Goal: Find specific page/section: Find specific page/section

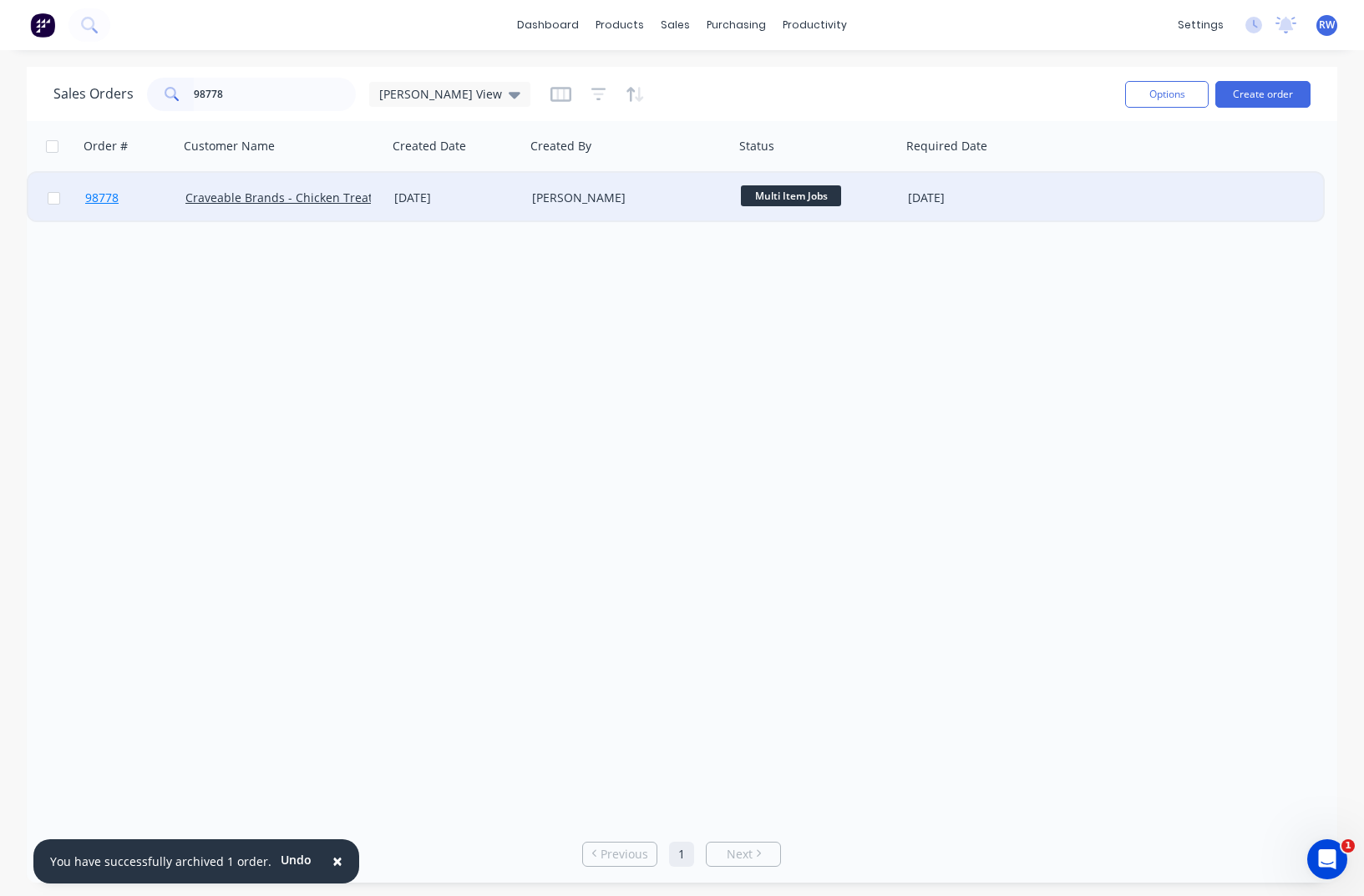
type input "98778"
click at [102, 202] on span "98778" at bounding box center [102, 198] width 33 height 17
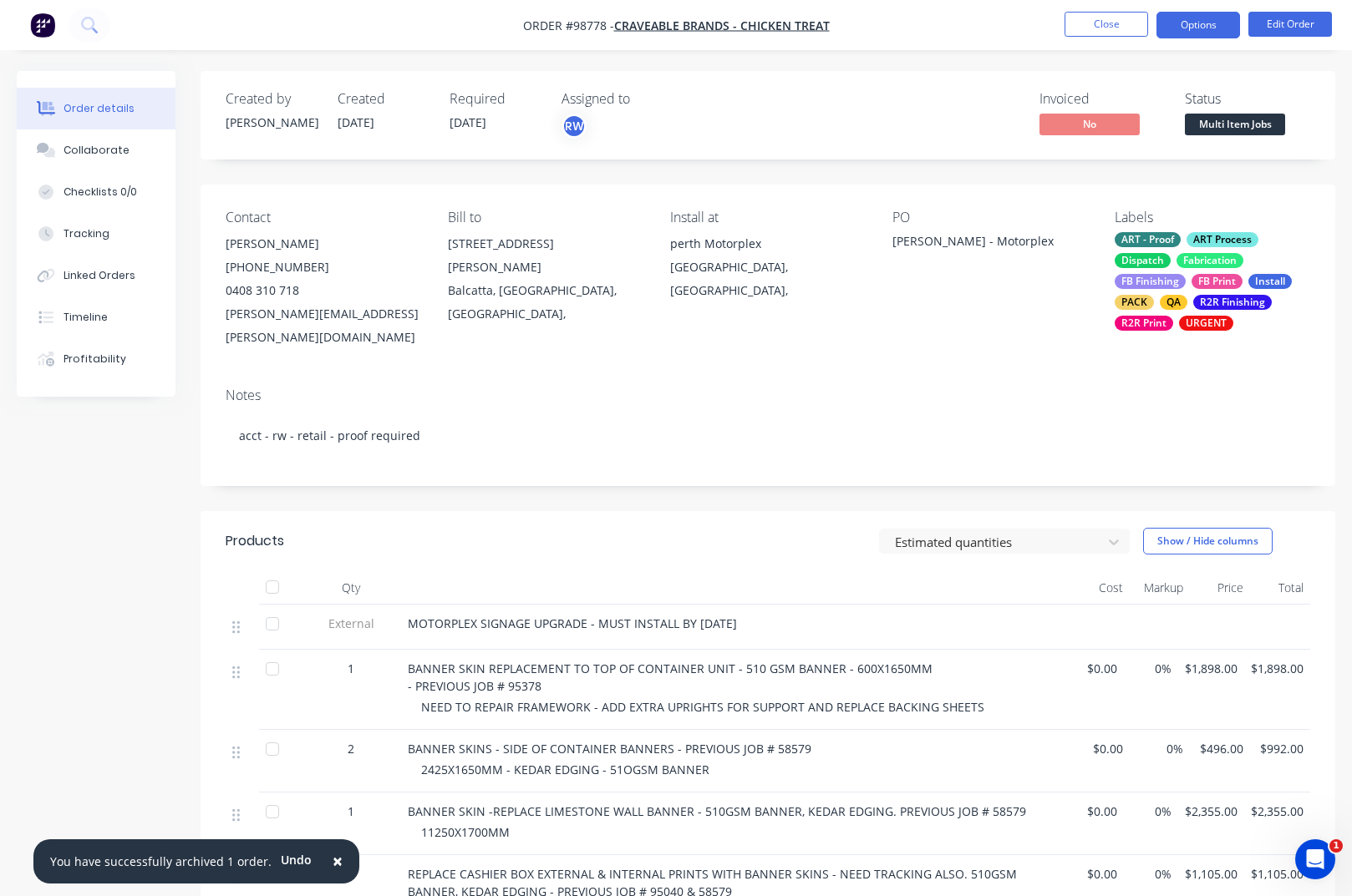
click at [1195, 31] on button "Options" at bounding box center [1198, 25] width 84 height 27
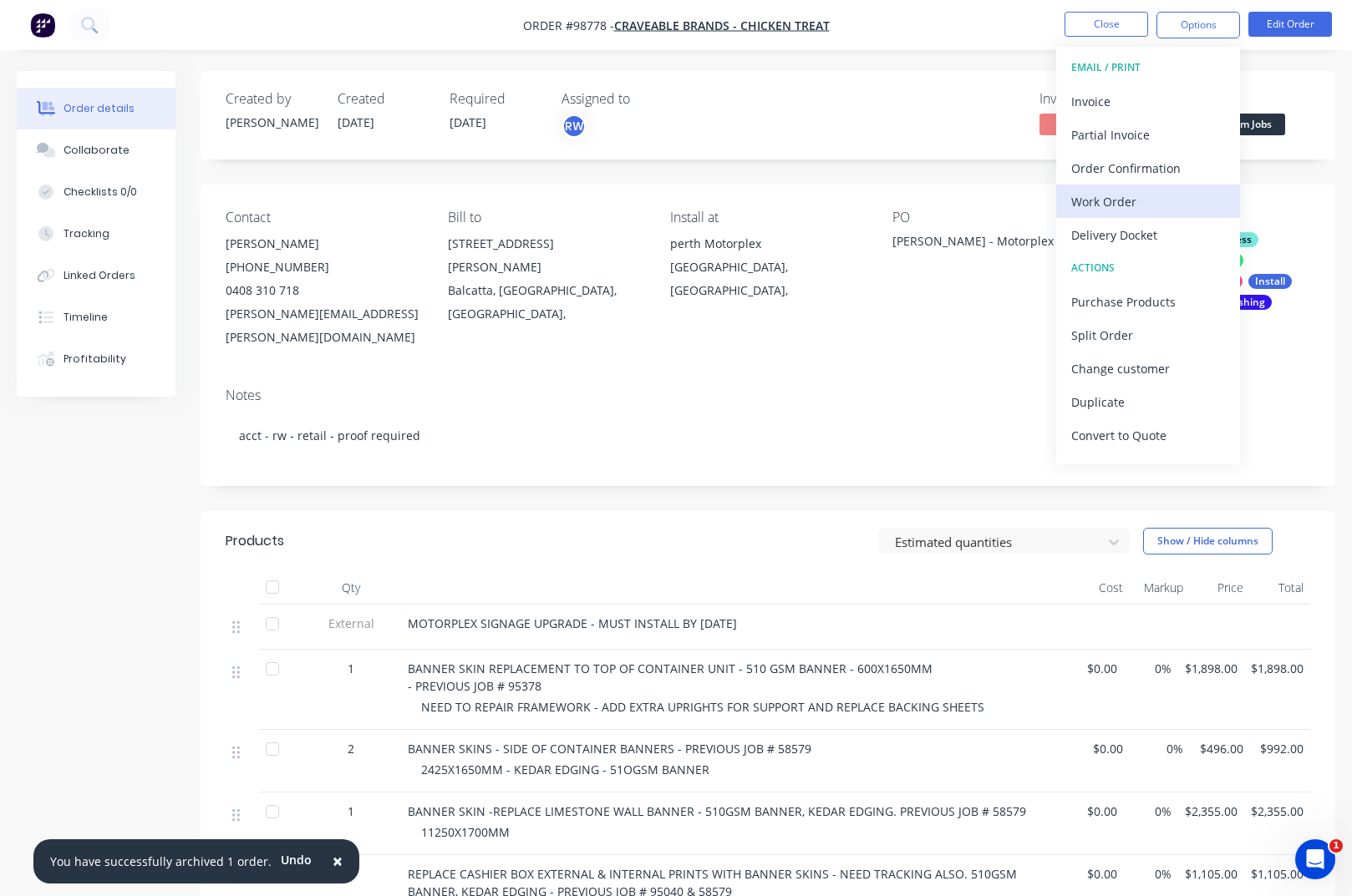
click at [1163, 199] on div "Work Order" at bounding box center [1147, 202] width 154 height 24
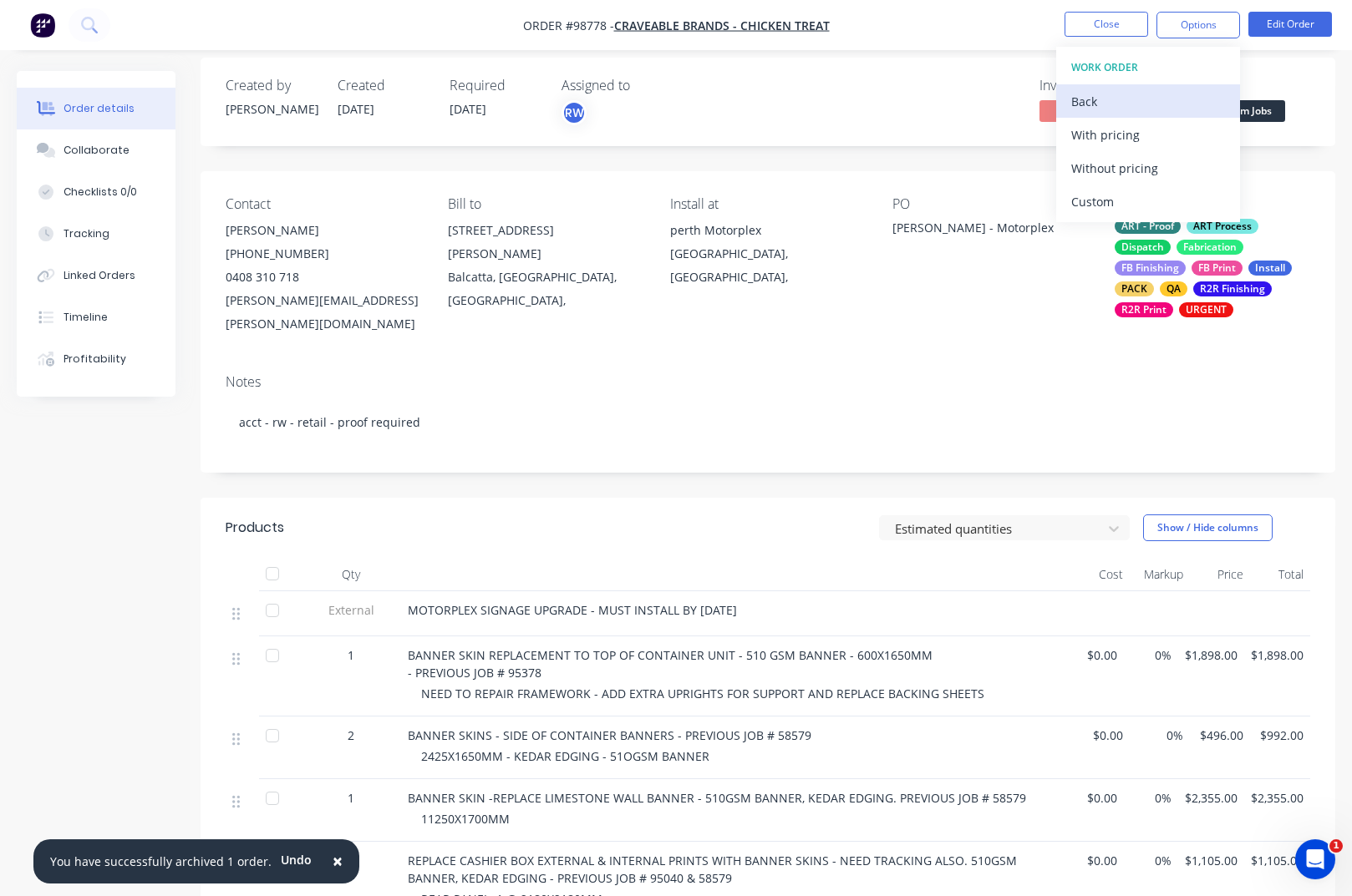
scroll to position [19, 0]
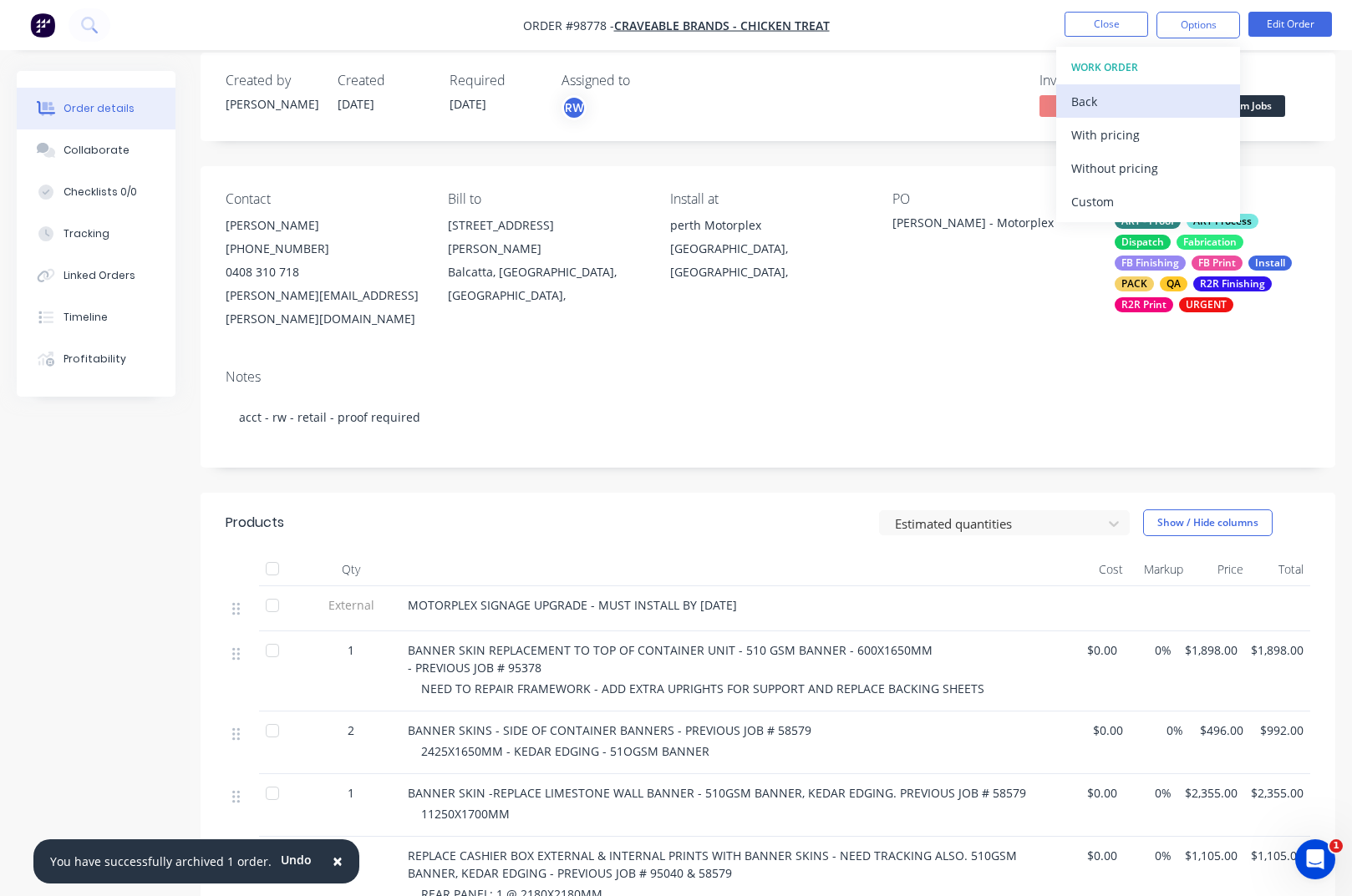
click at [1091, 102] on div "Back" at bounding box center [1147, 101] width 154 height 24
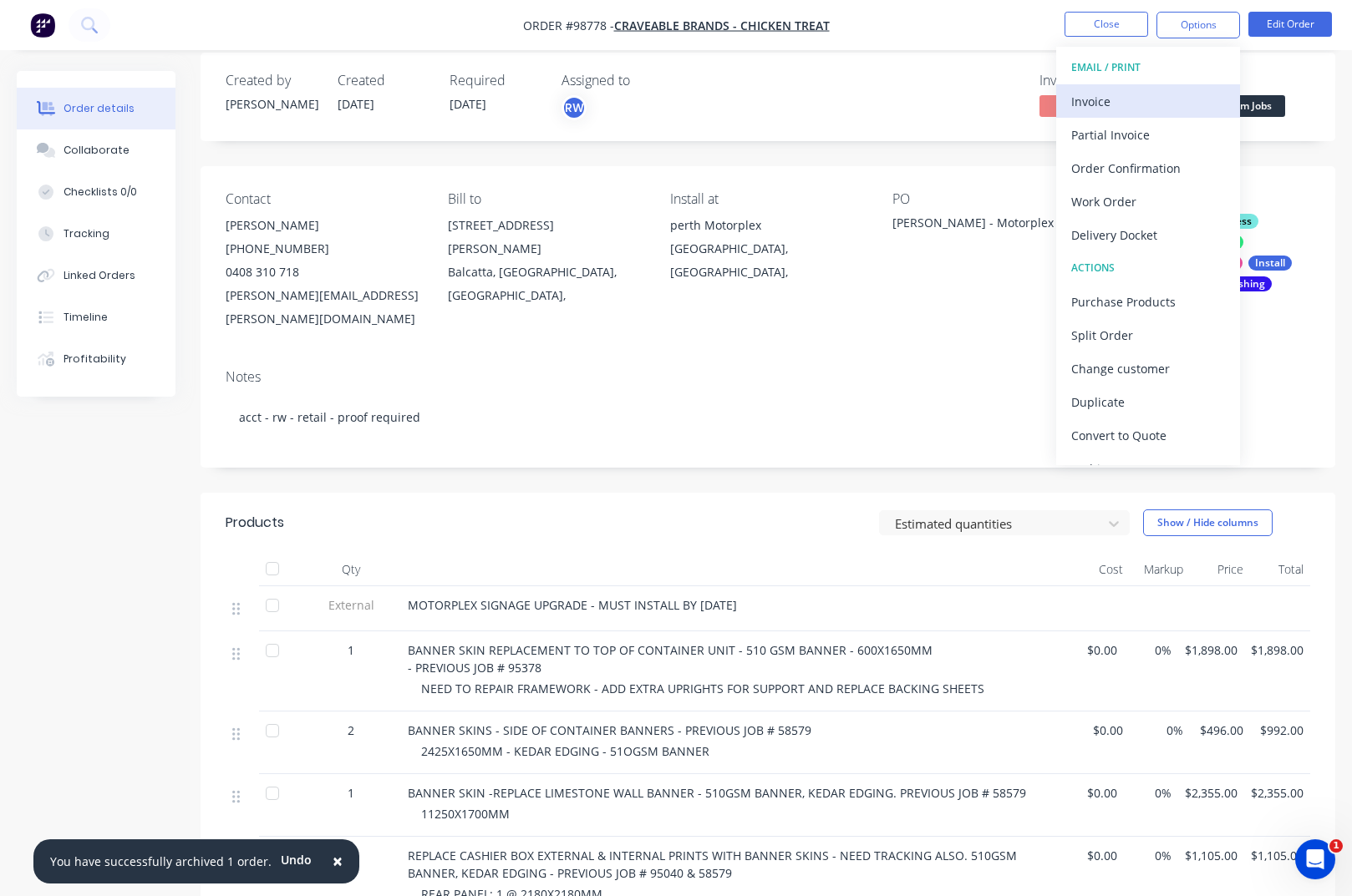
click at [1093, 110] on div "Invoice" at bounding box center [1147, 101] width 154 height 24
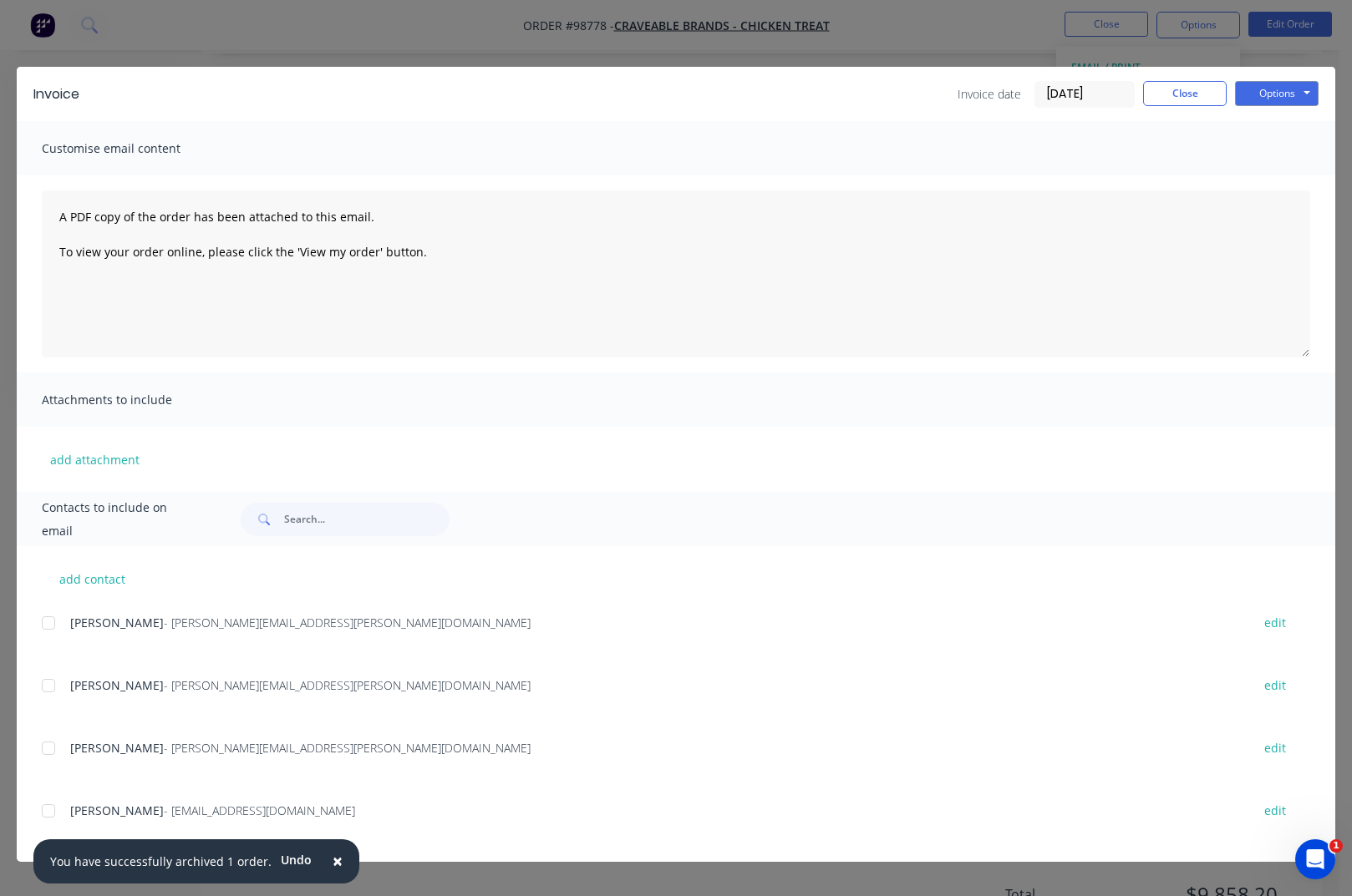
scroll to position [430, 0]
click at [1272, 100] on button "Options" at bounding box center [1277, 93] width 84 height 25
click at [1278, 154] on button "Print" at bounding box center [1288, 151] width 107 height 28
click at [1166, 100] on button "Close" at bounding box center [1185, 93] width 84 height 25
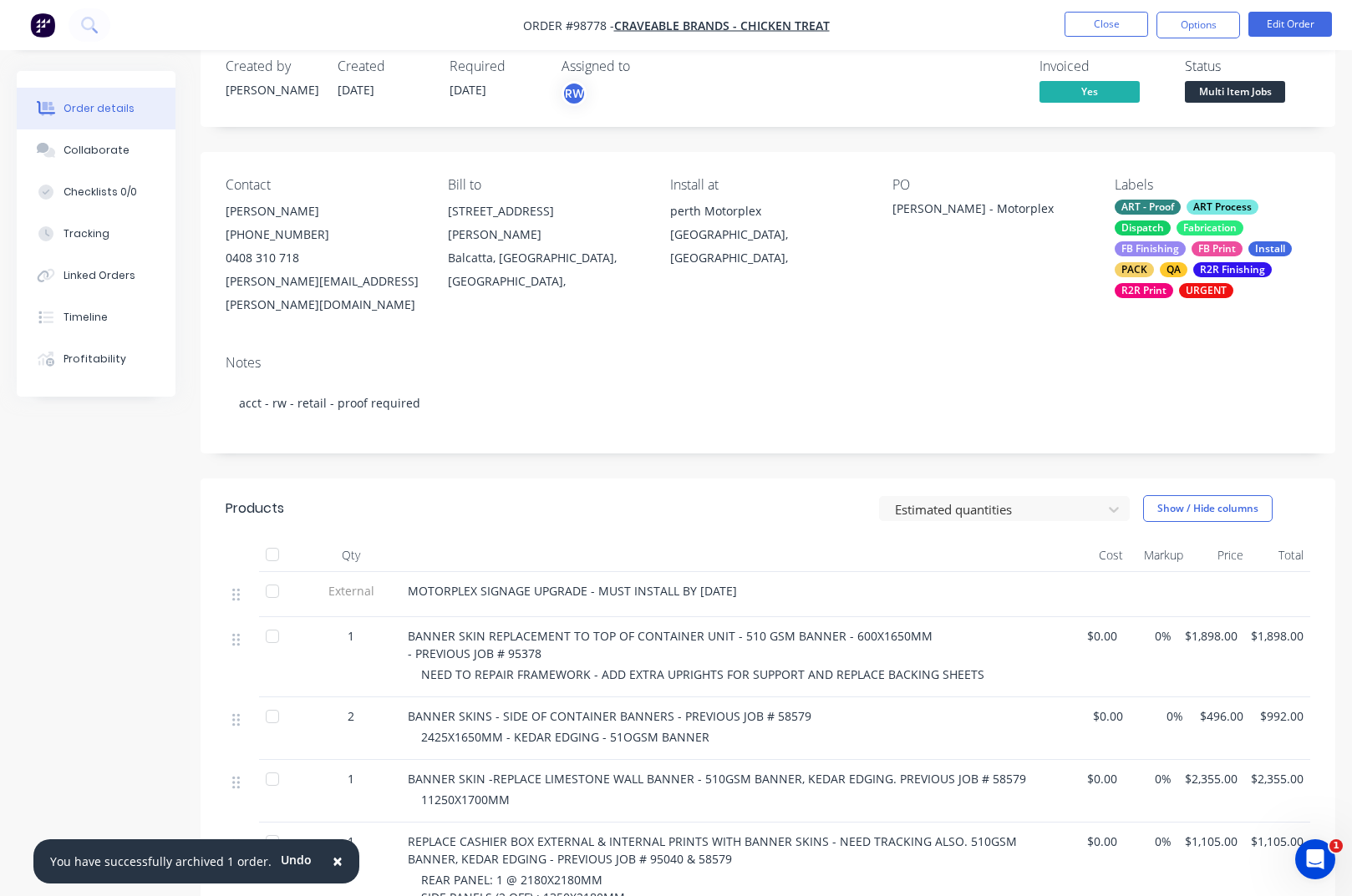
scroll to position [0, 0]
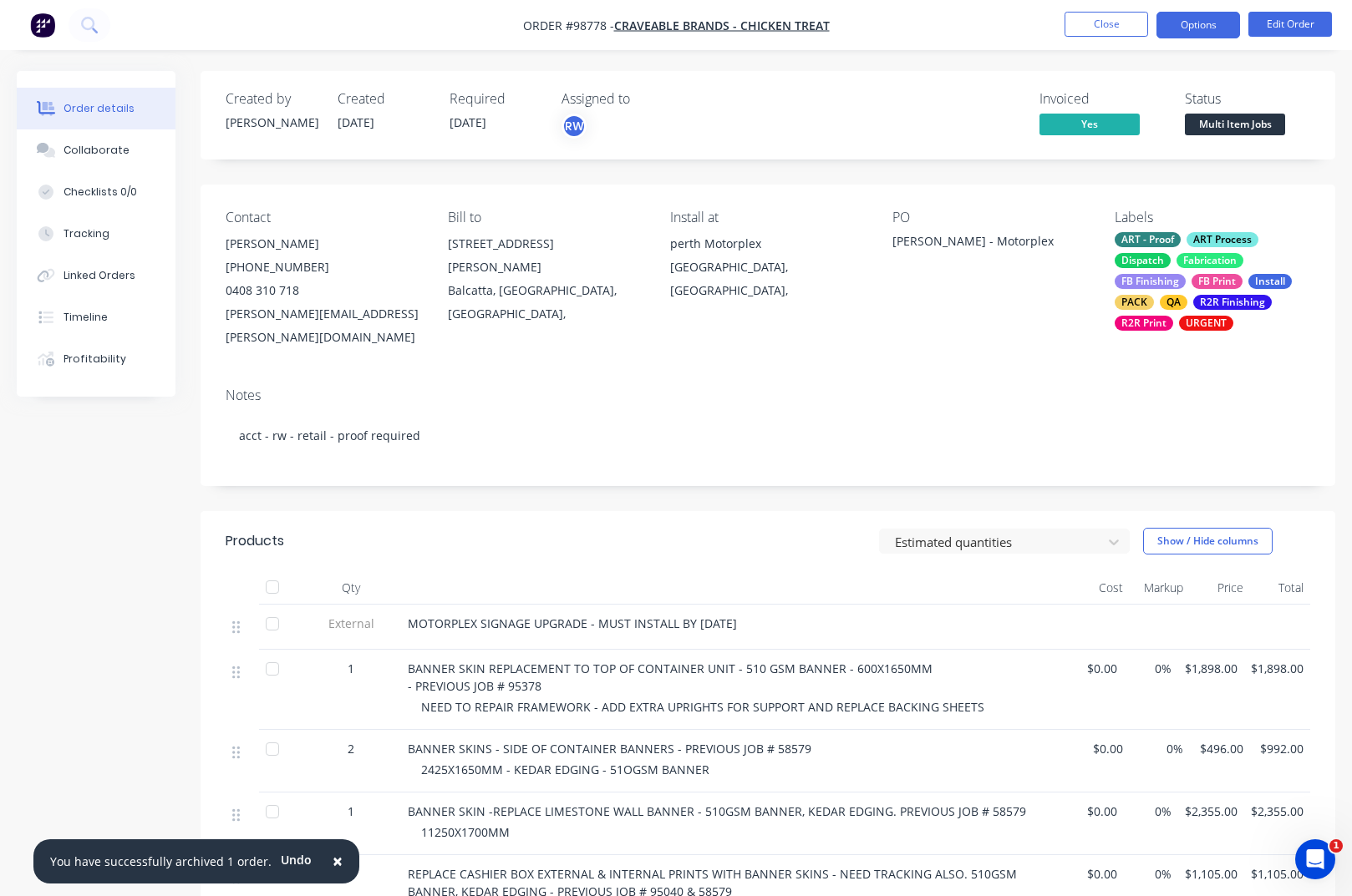
click at [1201, 29] on button "Options" at bounding box center [1198, 25] width 84 height 27
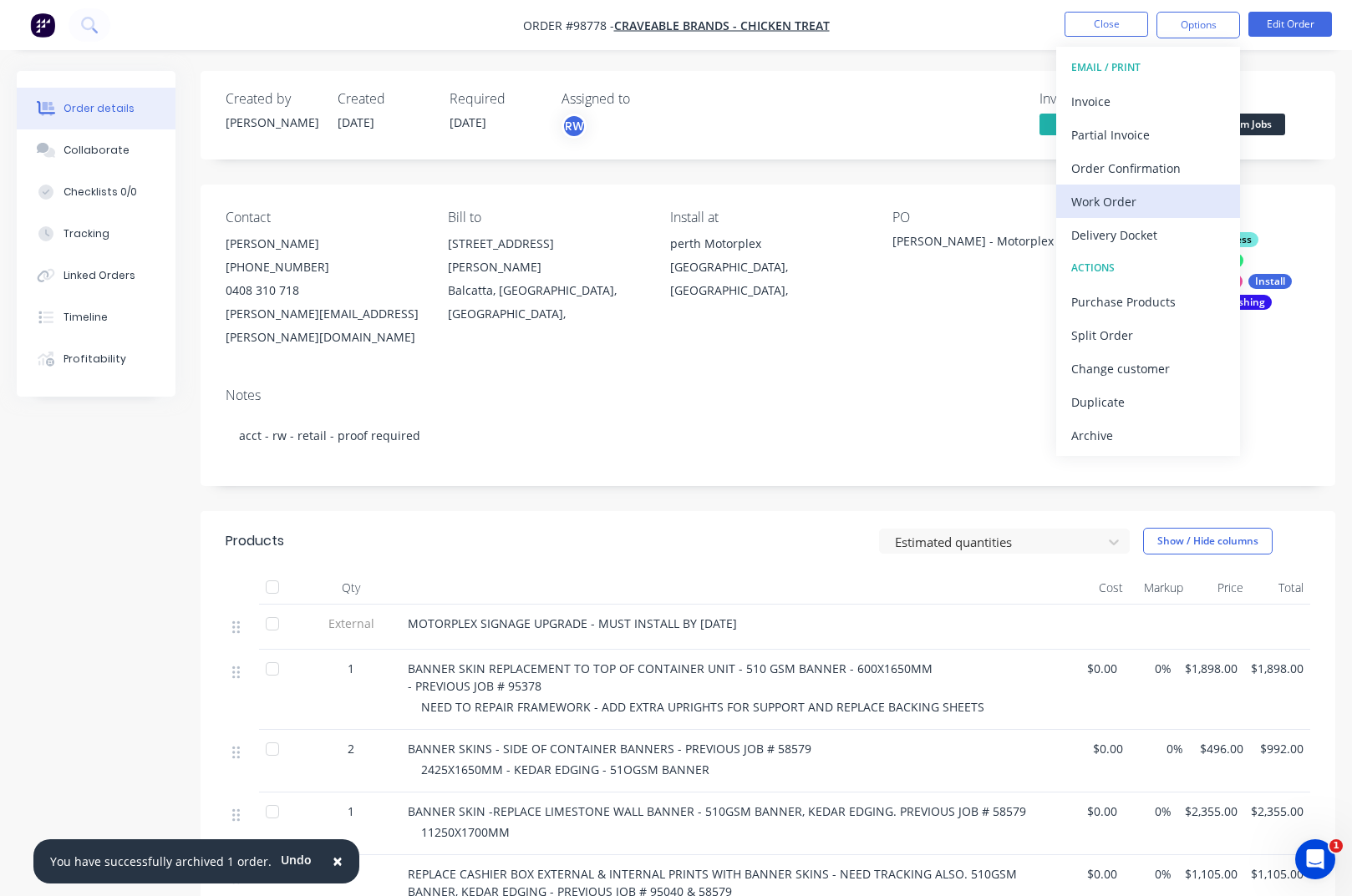
click at [1140, 207] on div "Work Order" at bounding box center [1147, 202] width 154 height 24
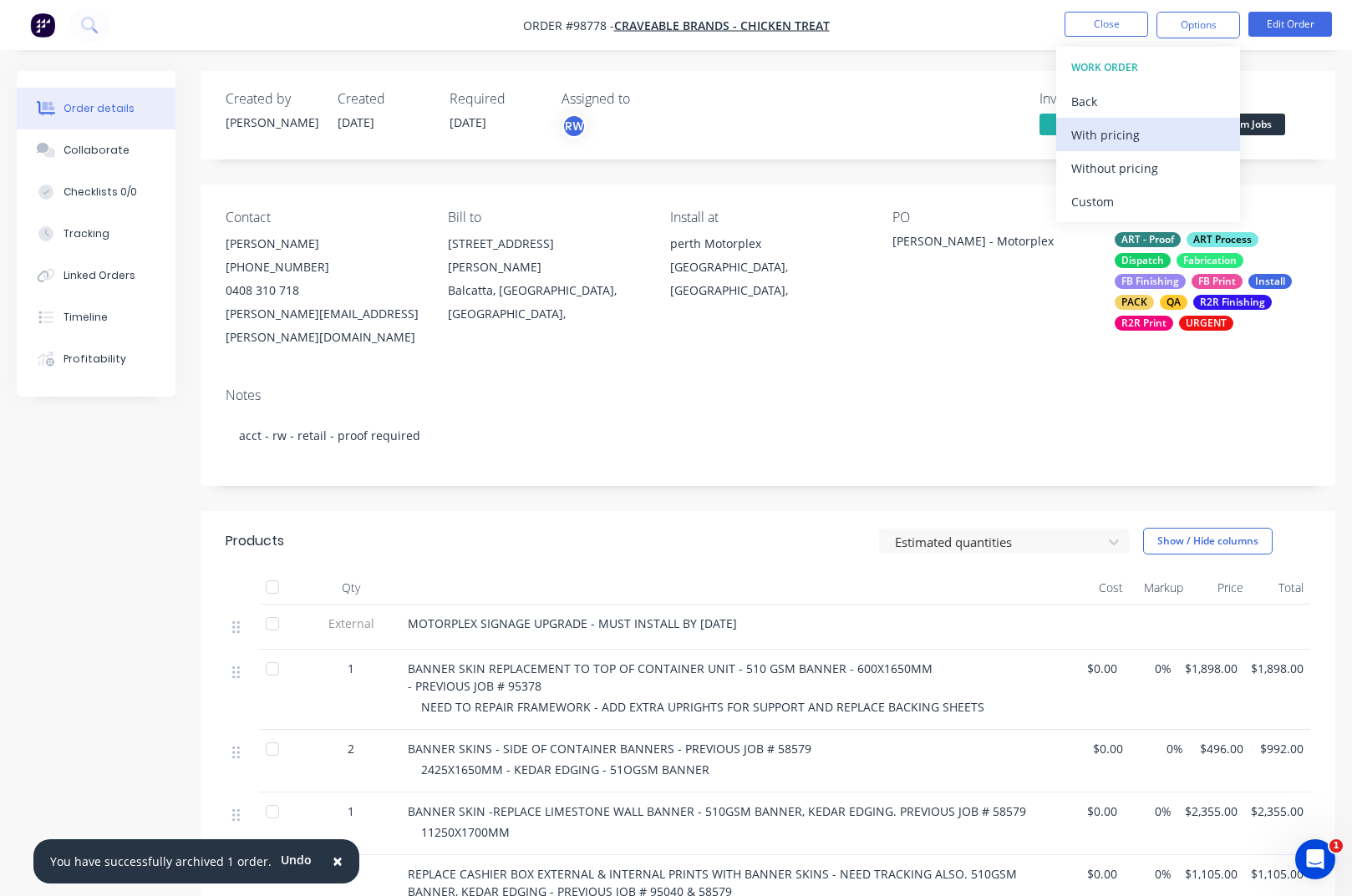
click at [1105, 138] on div "With pricing" at bounding box center [1147, 135] width 154 height 24
